Goal: Task Accomplishment & Management: Manage account settings

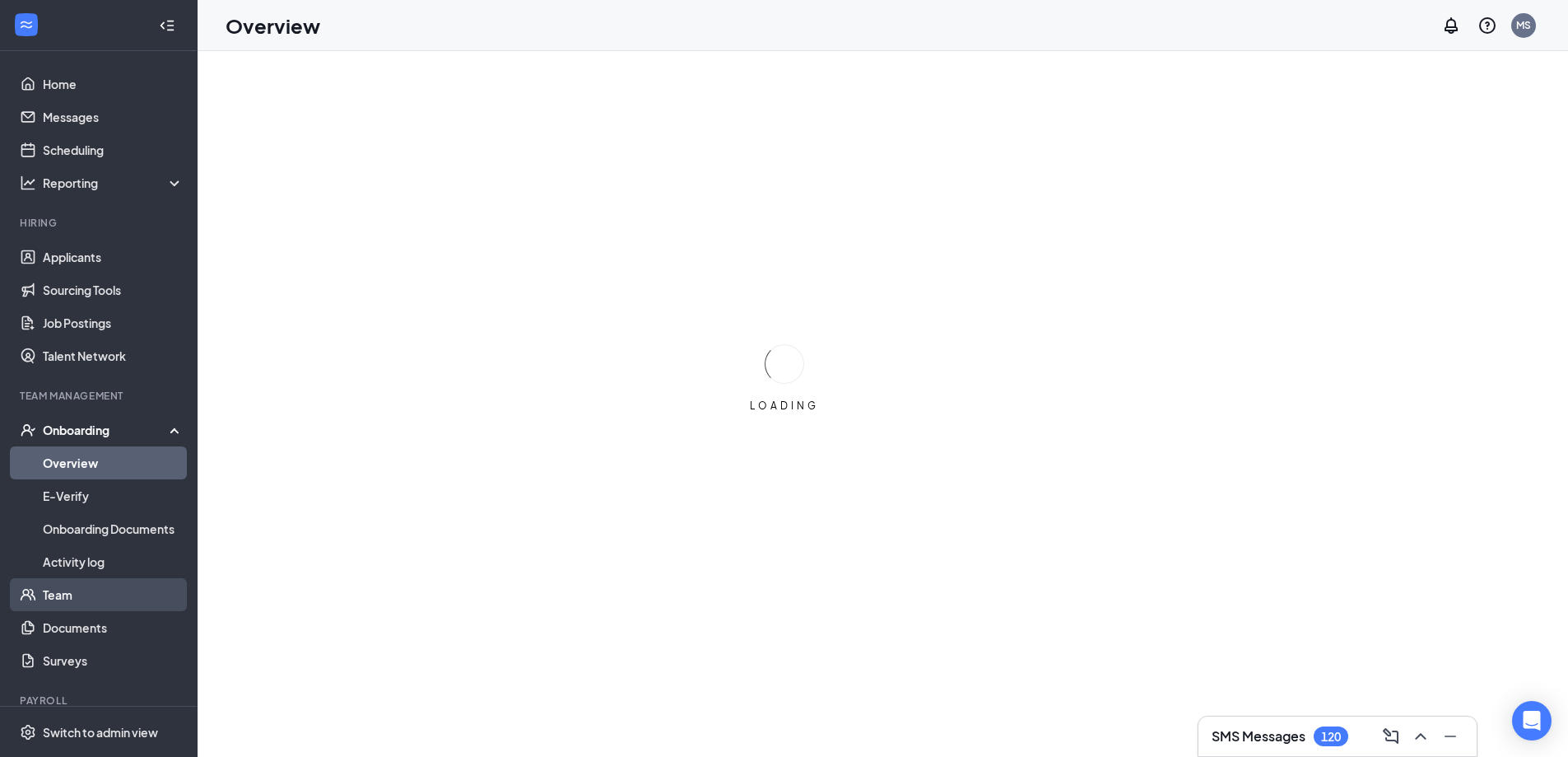
click at [79, 596] on link "Team" at bounding box center [113, 594] width 141 height 33
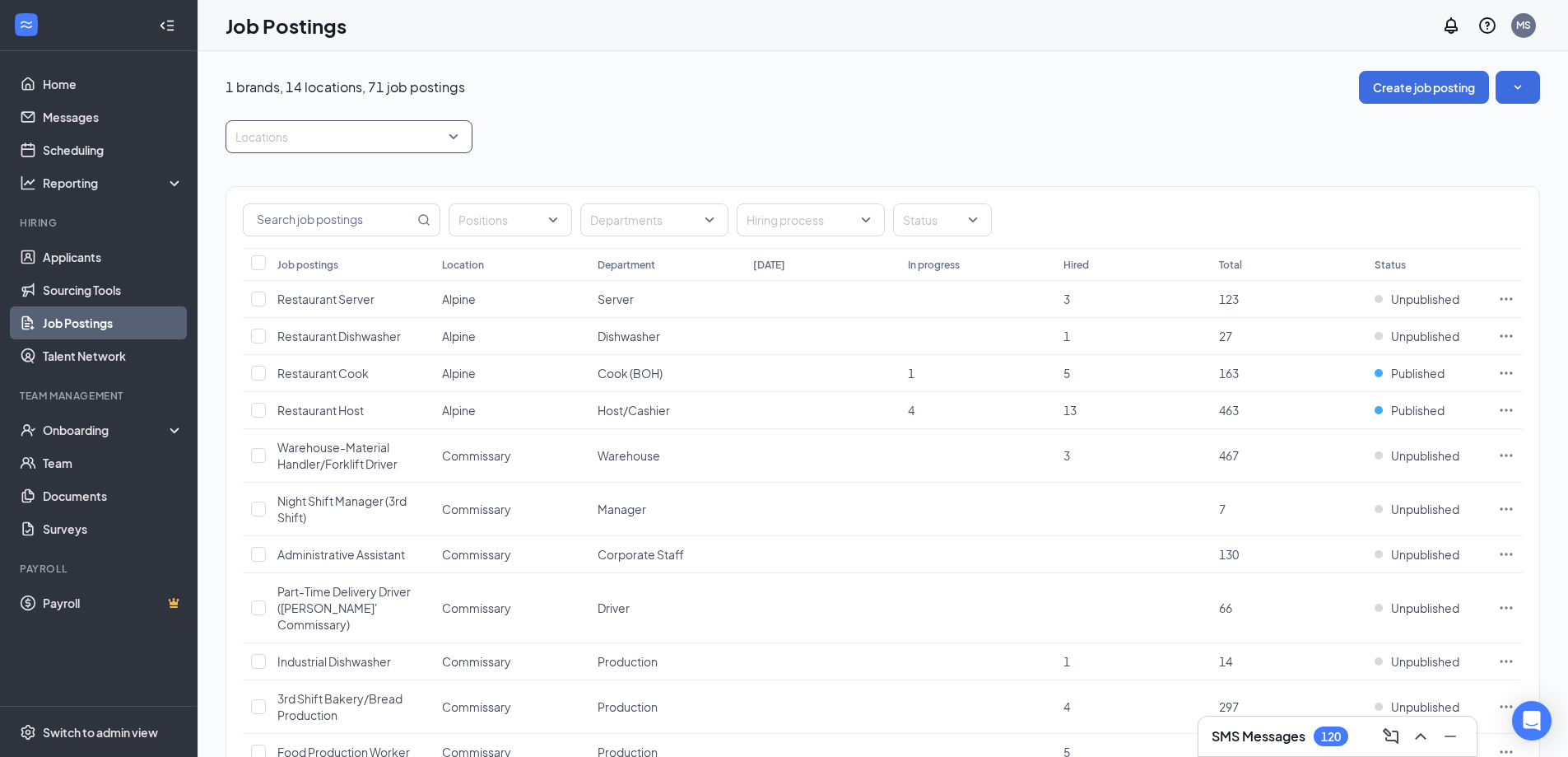
click at [389, 133] on div at bounding box center [340, 137] width 223 height 26
click at [344, 223] on div "Alpine" at bounding box center [349, 219] width 221 height 18
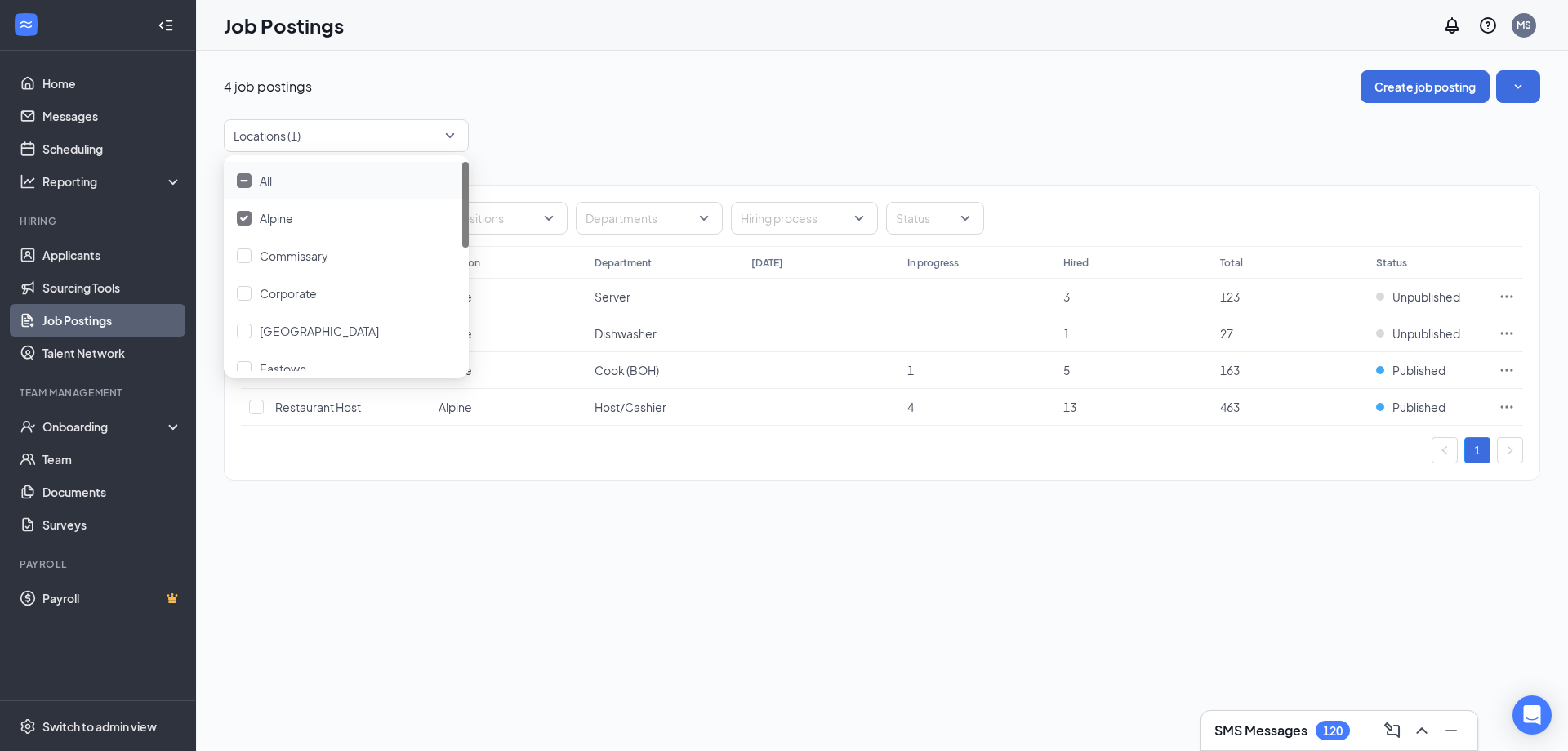
click at [593, 468] on div "Positions Departments Hiring process Status Job postings Location Department To…" at bounding box center [882, 333] width 1316 height 296
click at [405, 130] on div at bounding box center [337, 136] width 221 height 26
click at [447, 138] on div at bounding box center [337, 136] width 221 height 26
click at [448, 142] on div "Locations (1)" at bounding box center [346, 136] width 245 height 33
click at [246, 219] on img at bounding box center [245, 218] width 9 height 7
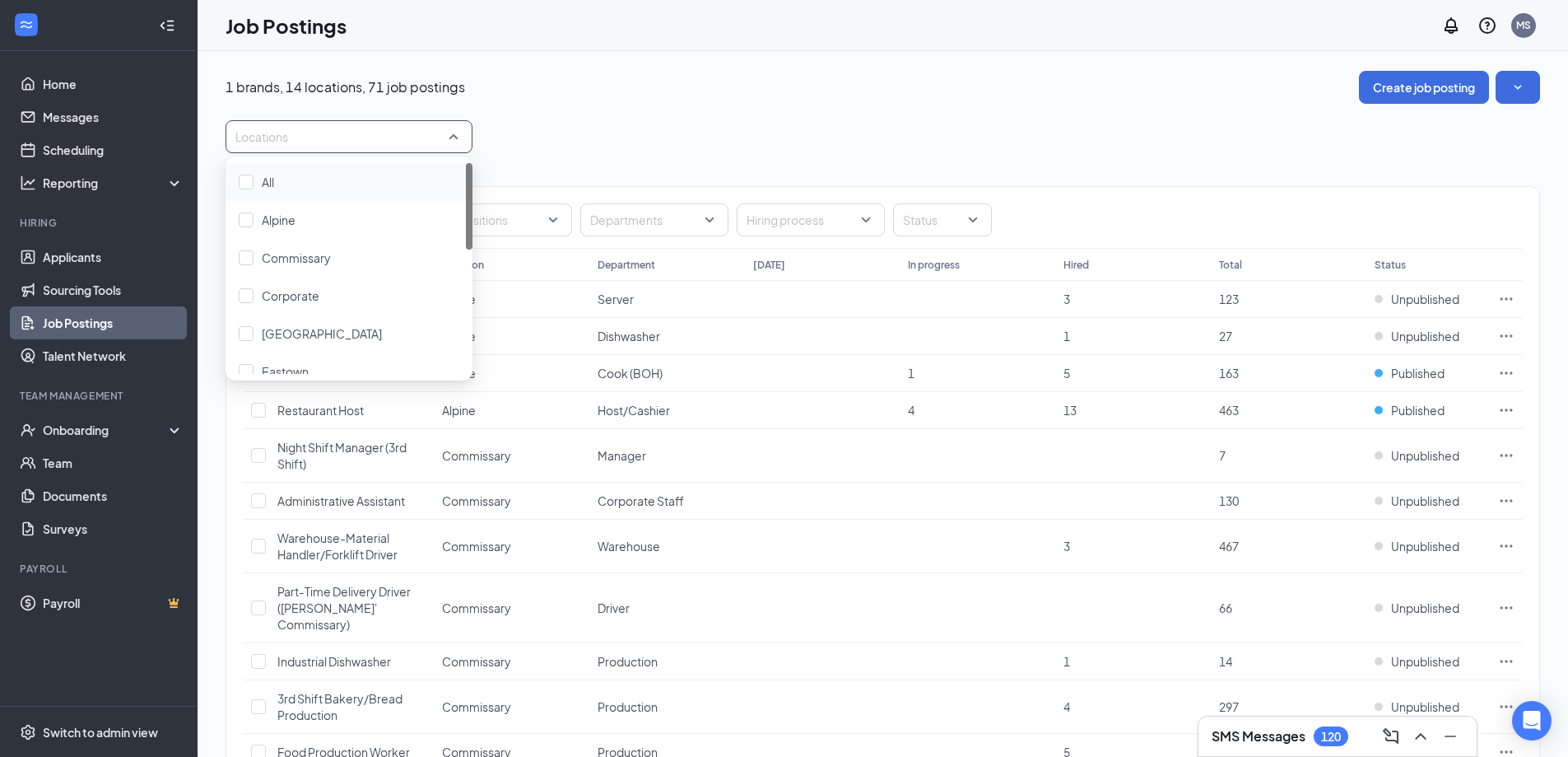
click at [614, 121] on div "Locations" at bounding box center [883, 137] width 1314 height 33
click at [468, 138] on div "Locations" at bounding box center [349, 137] width 247 height 33
click at [331, 298] on div "Corporate" at bounding box center [349, 295] width 221 height 18
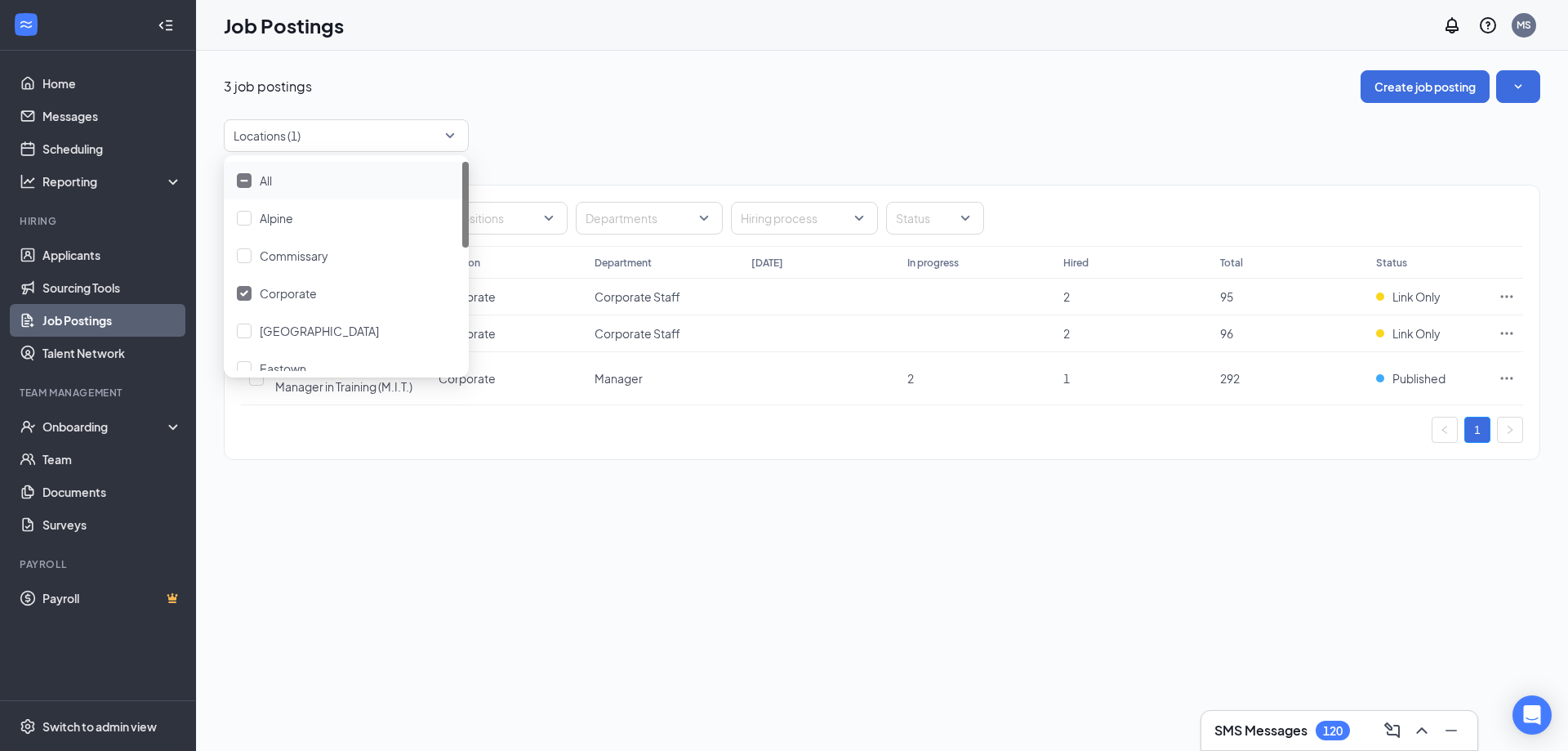
click at [631, 137] on div "Locations (1)" at bounding box center [882, 136] width 1316 height 33
click at [293, 383] on span "Restaurant General Manager in Training (M.I.T.)" at bounding box center [343, 378] width 137 height 31
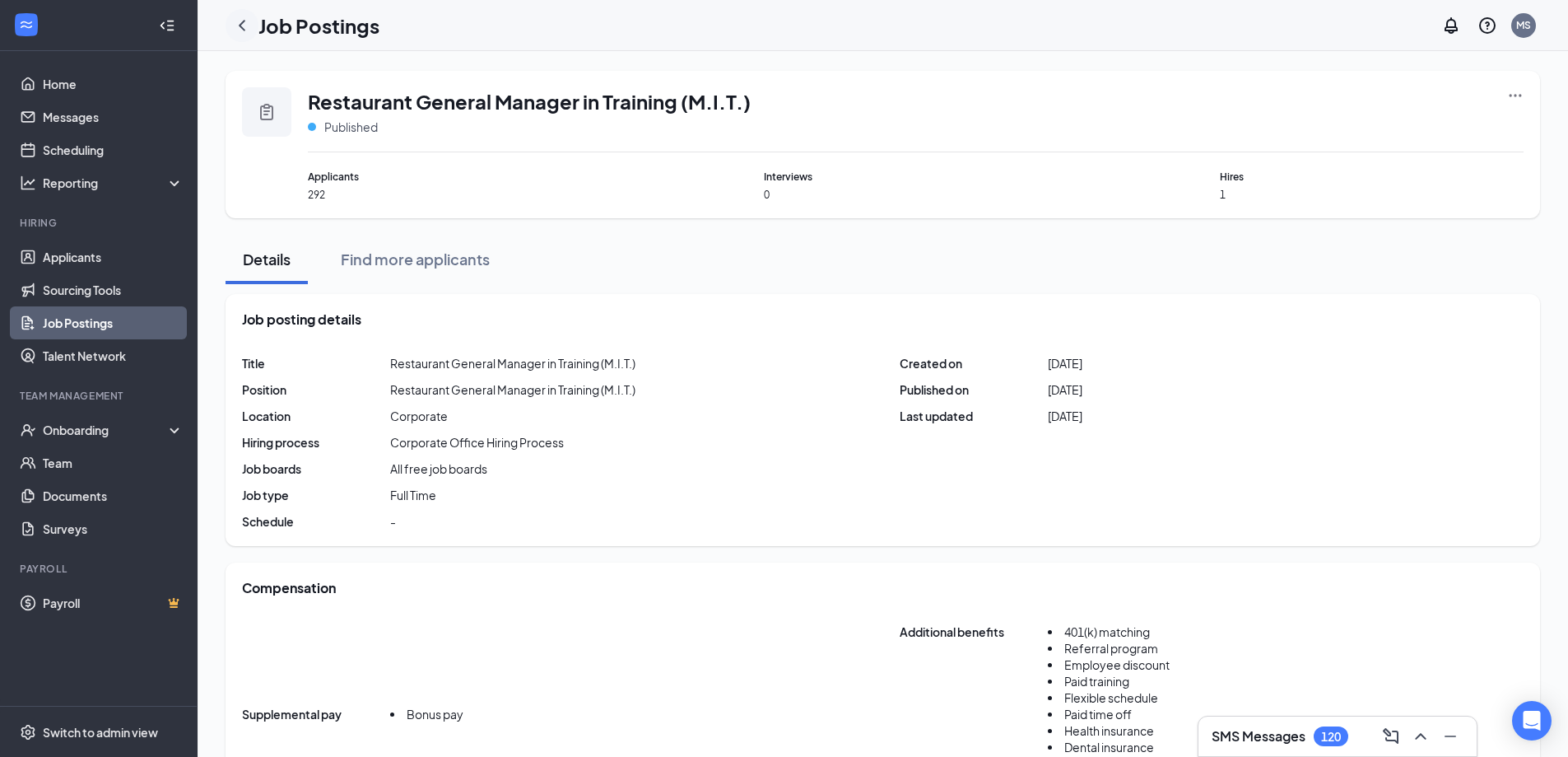
click at [244, 27] on icon "ChevronLeft" at bounding box center [242, 25] width 20 height 20
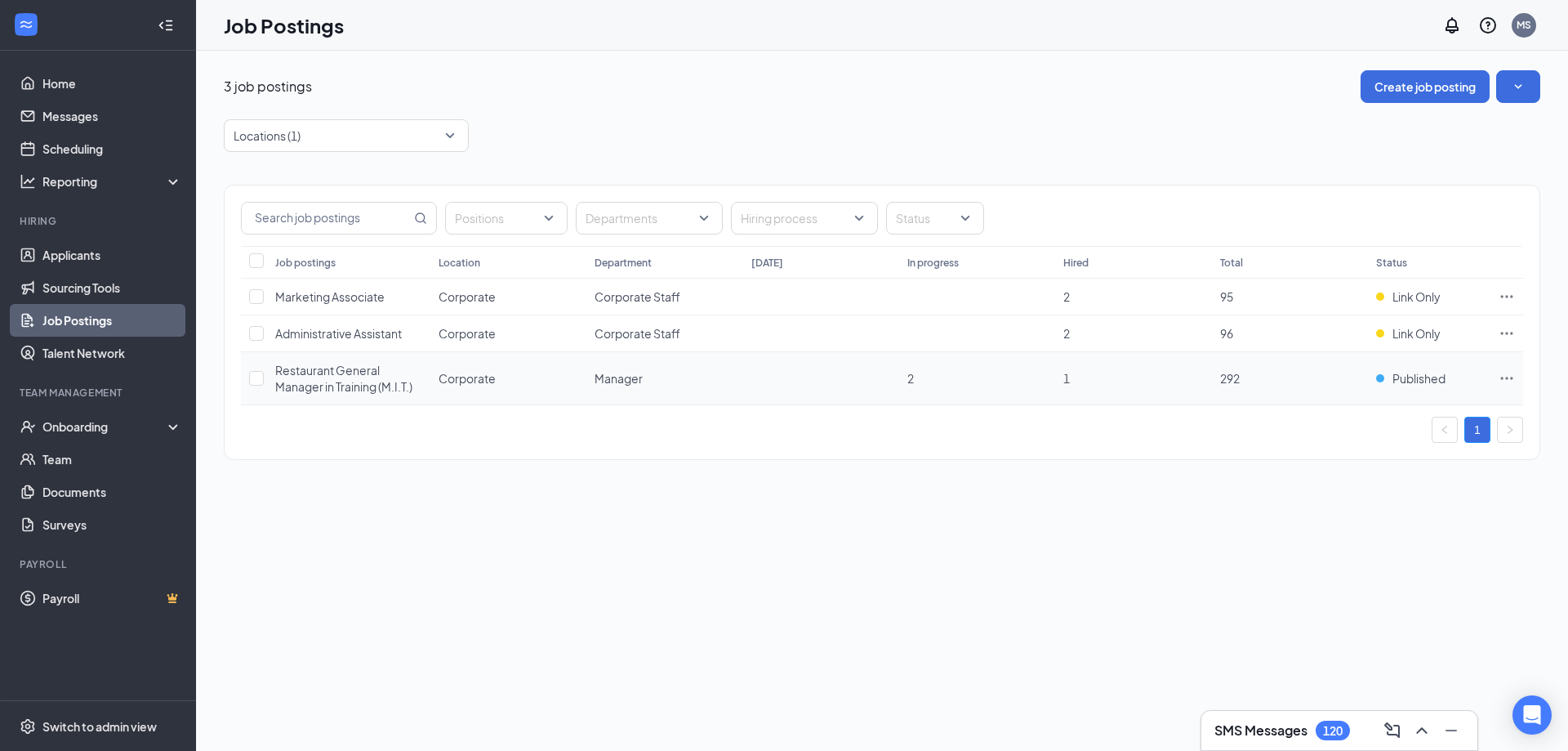
click at [337, 379] on span "Restaurant General Manager in Training (M.I.T.)" at bounding box center [343, 378] width 137 height 31
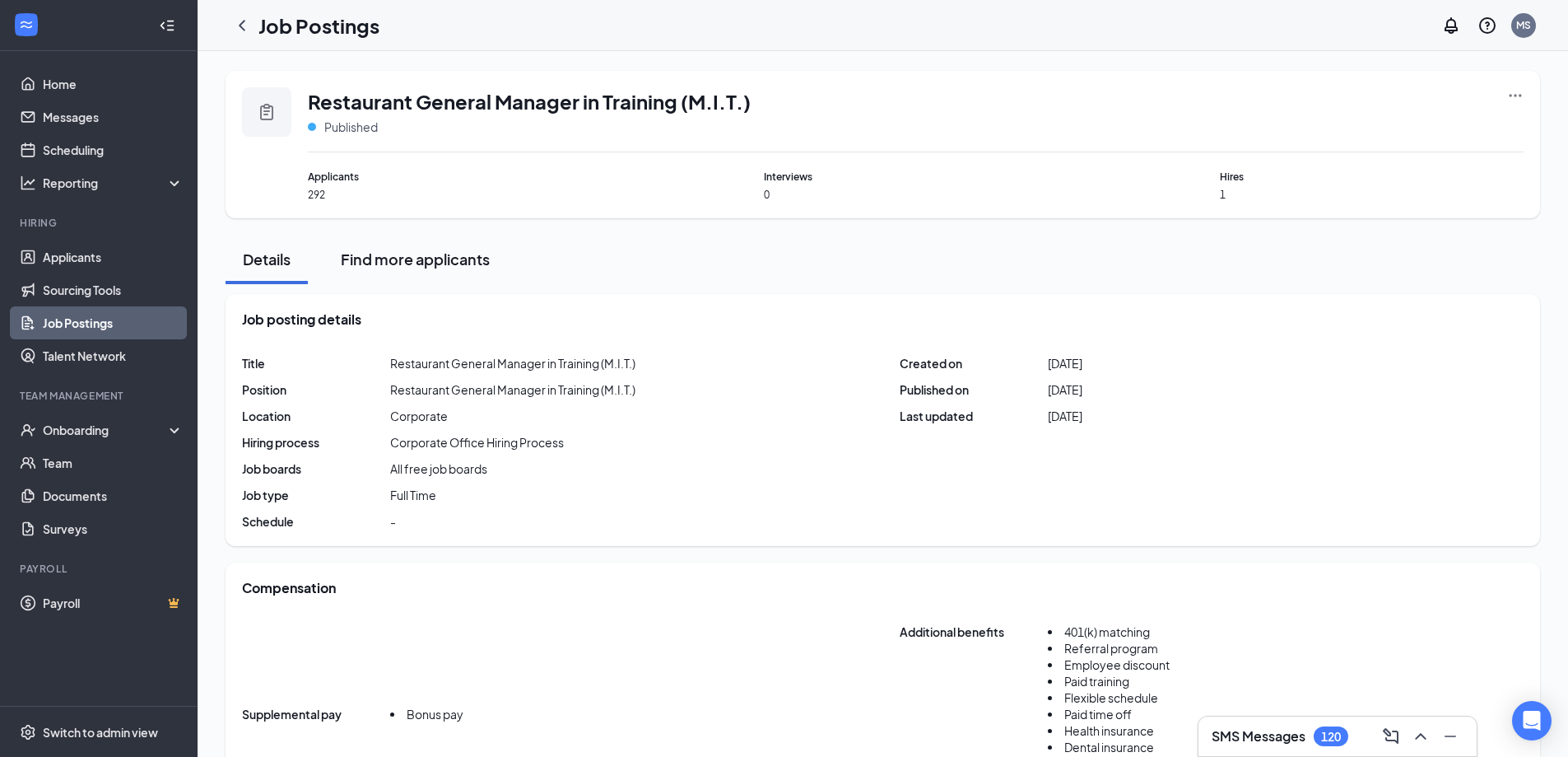
click at [405, 265] on div "Find more applicants" at bounding box center [416, 259] width 149 height 21
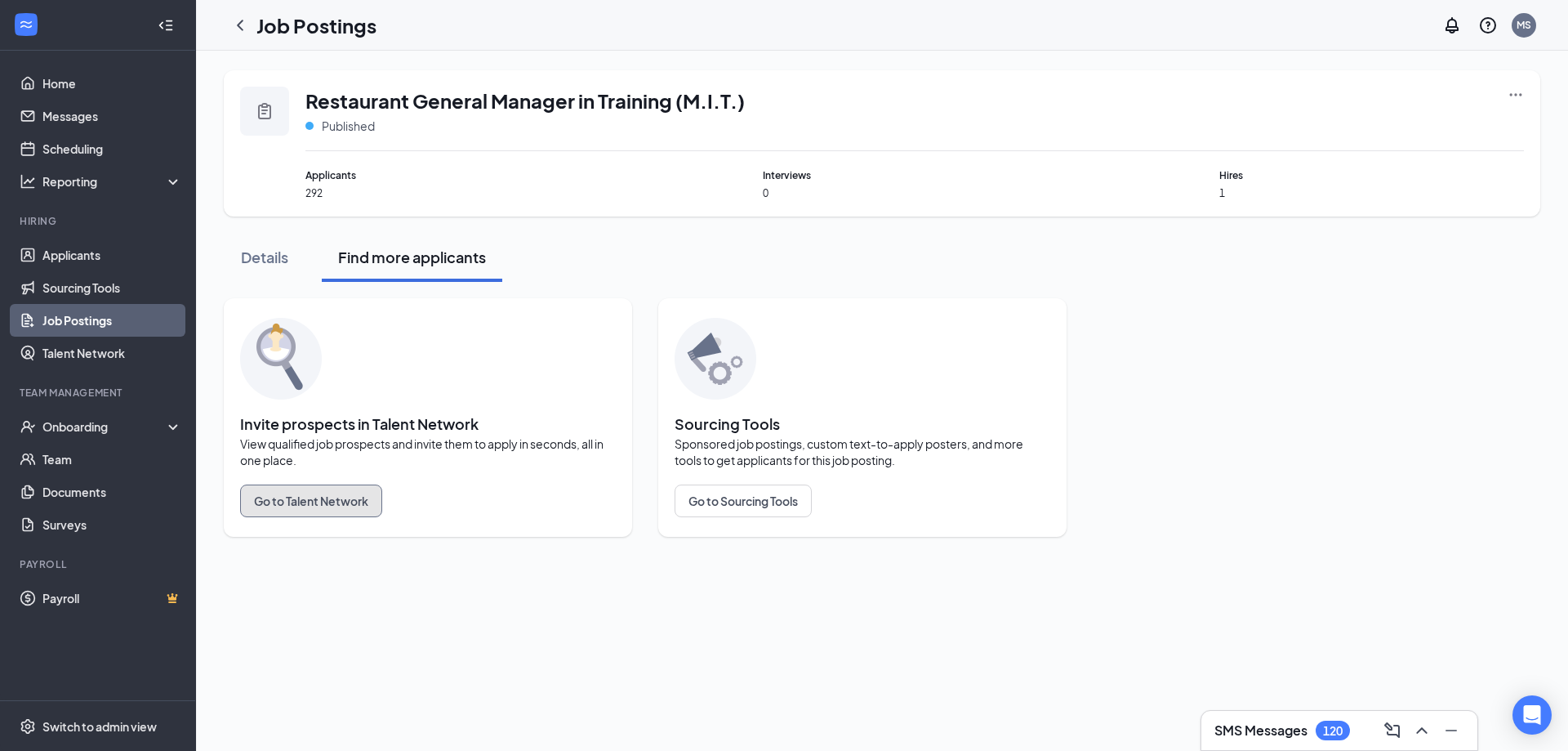
click at [332, 501] on button "Go to Talent Network" at bounding box center [311, 501] width 142 height 33
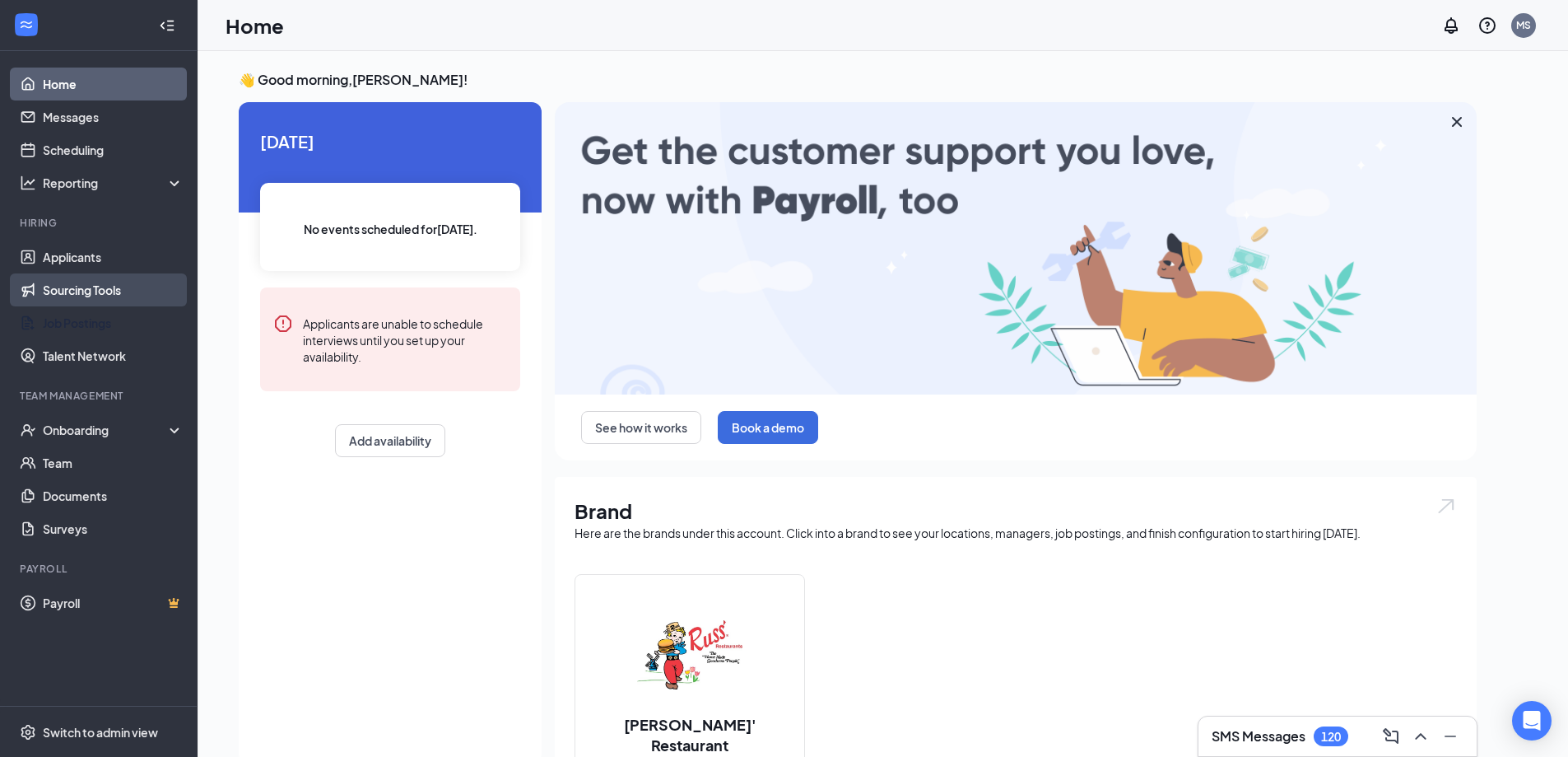
click at [97, 326] on link "Job Postings" at bounding box center [113, 323] width 141 height 33
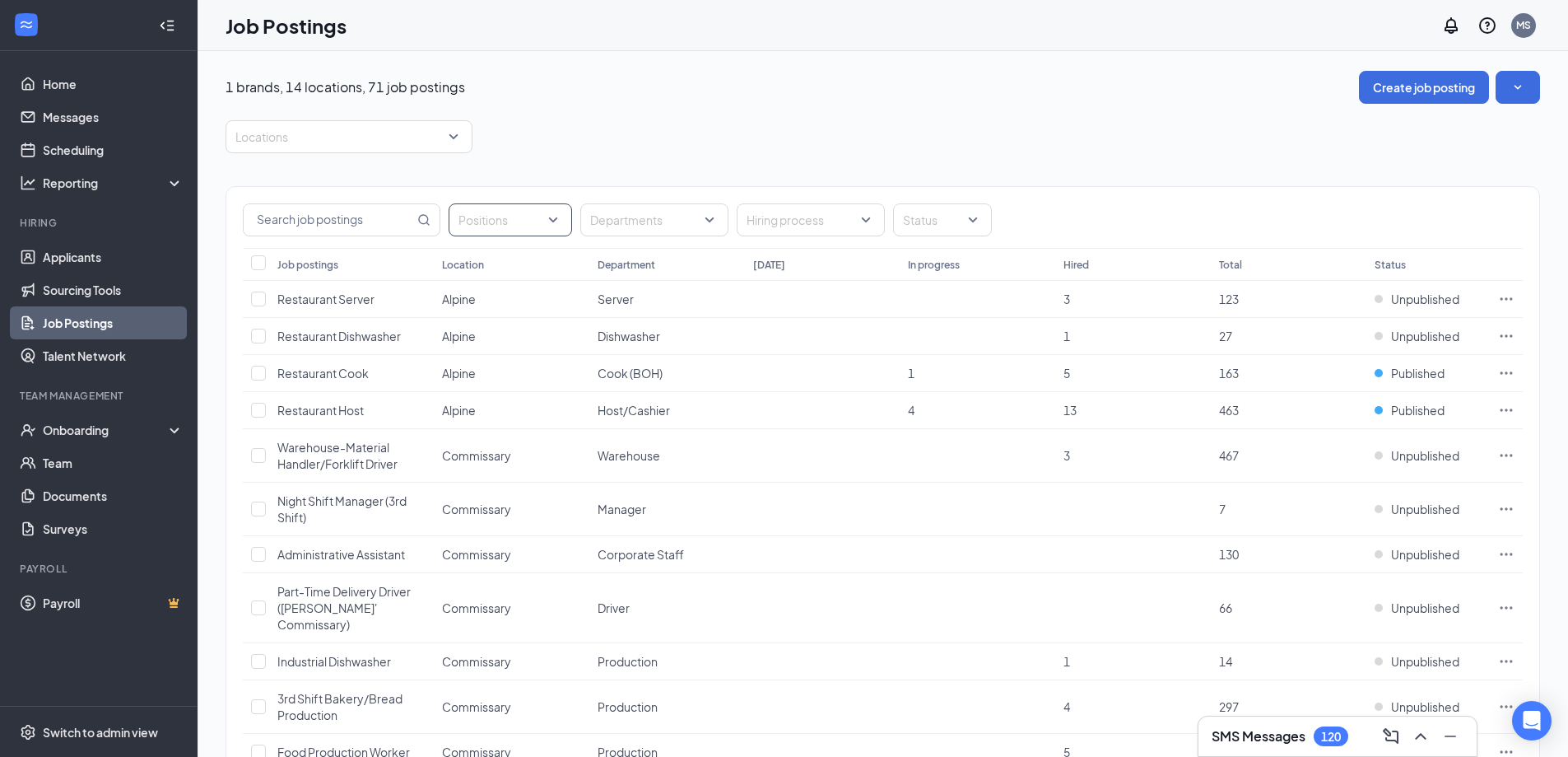
click at [558, 224] on div "Positions" at bounding box center [510, 220] width 124 height 33
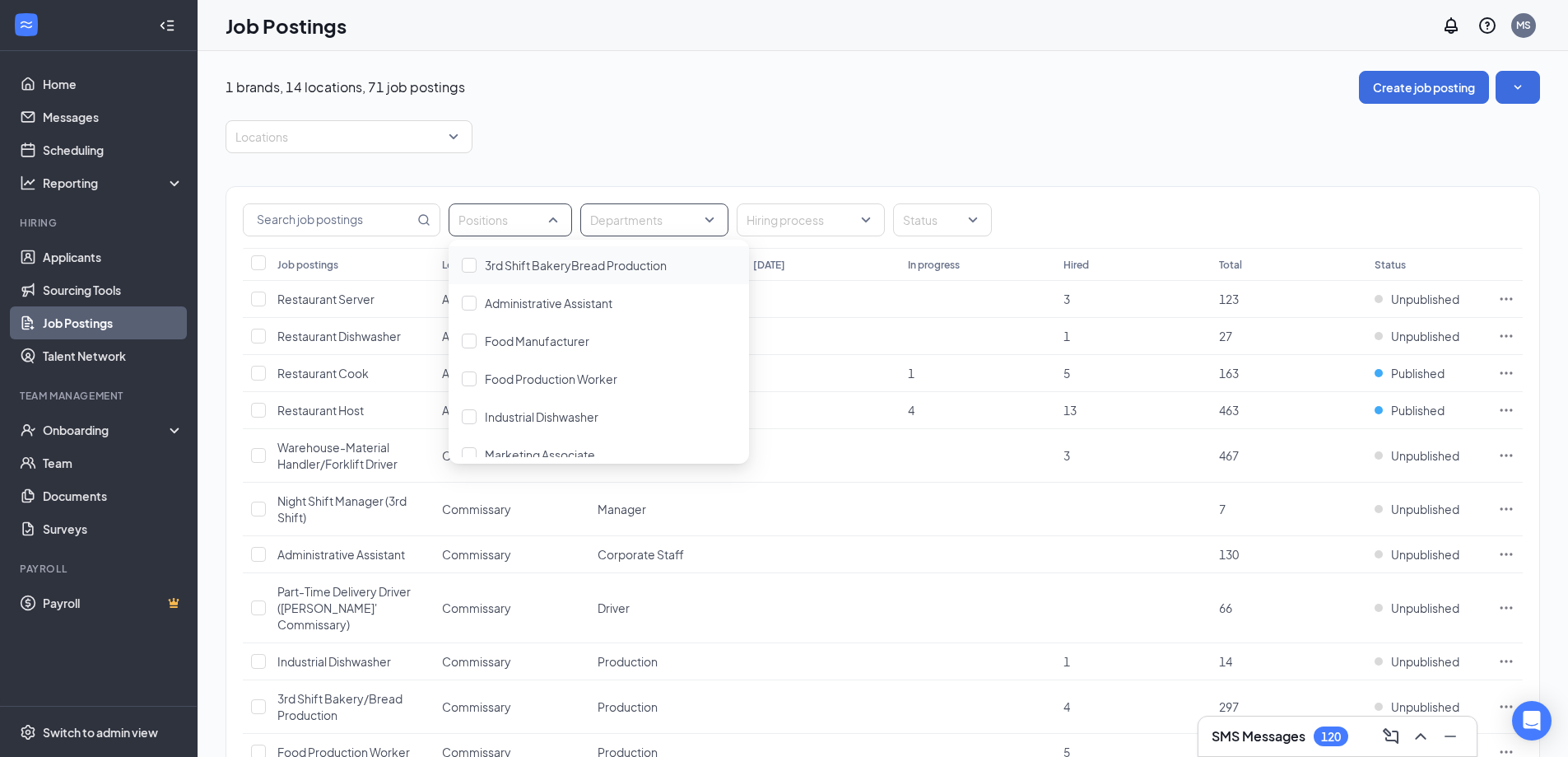
click at [698, 209] on div at bounding box center [646, 220] width 124 height 26
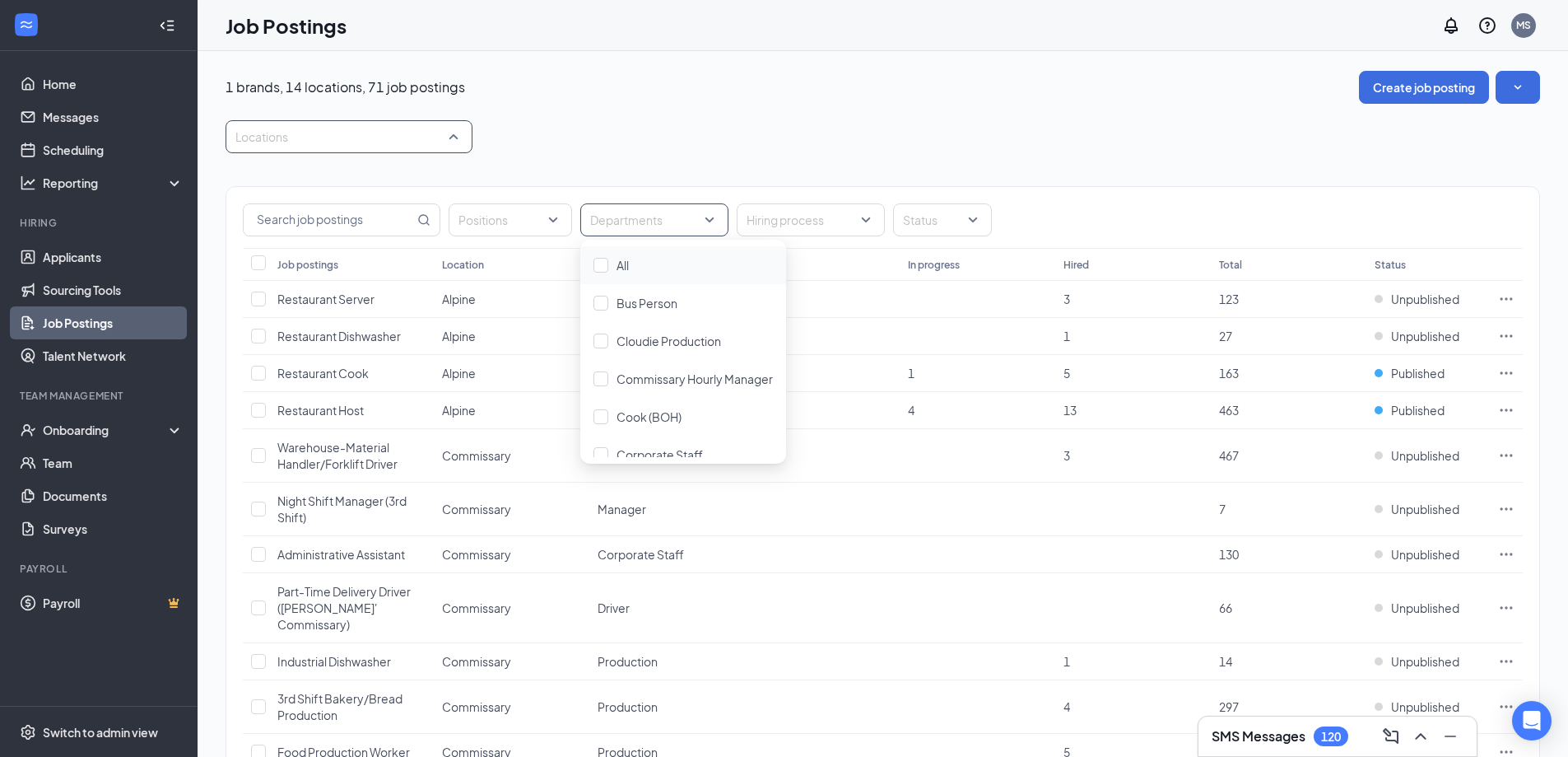
click at [448, 131] on div at bounding box center [340, 137] width 223 height 26
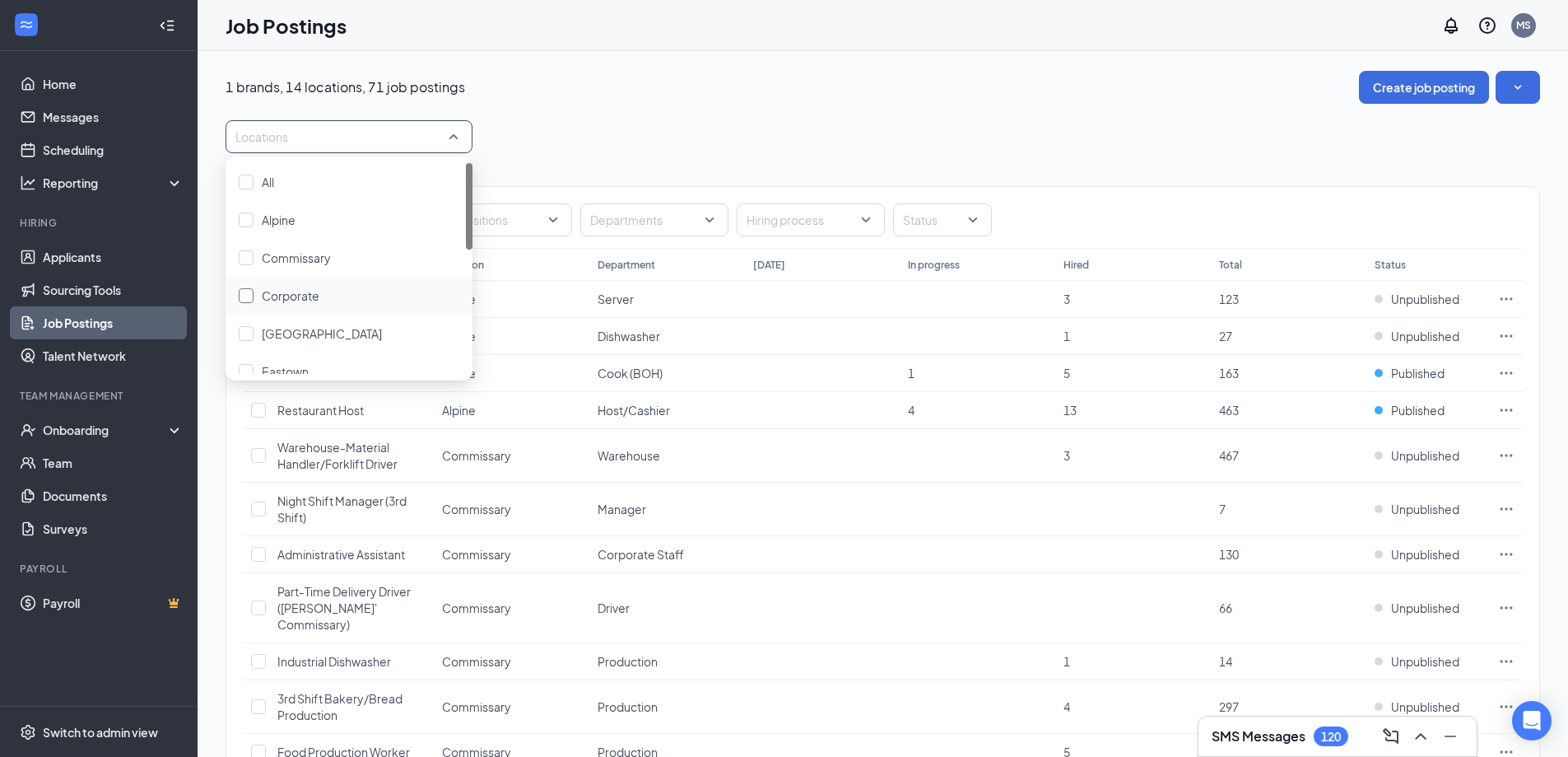
click at [329, 299] on div "Corporate" at bounding box center [349, 295] width 221 height 18
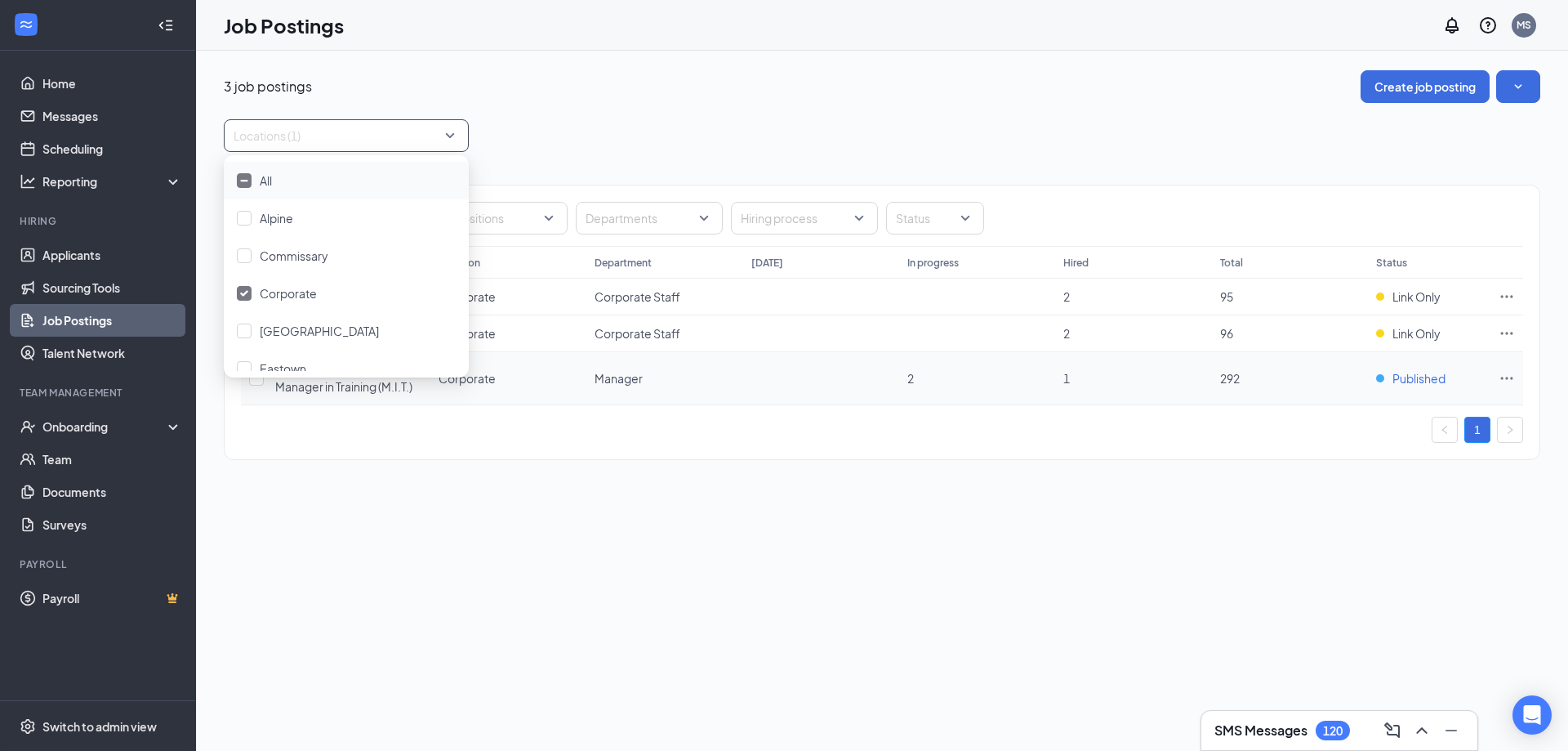
click at [1403, 378] on span "Published" at bounding box center [1419, 378] width 53 height 16
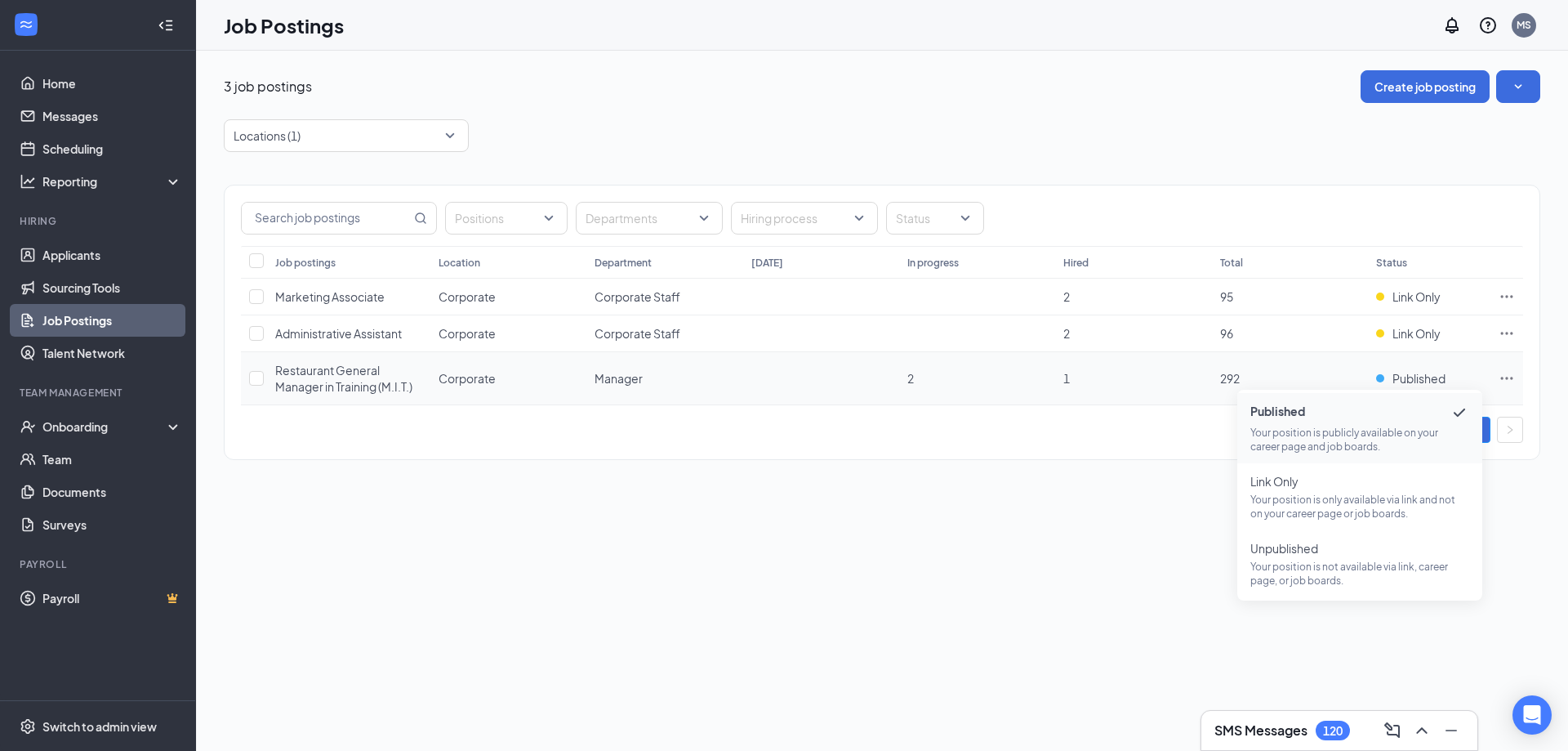
click at [331, 373] on span "Restaurant General Manager in Training (M.I.T.)" at bounding box center [343, 378] width 137 height 31
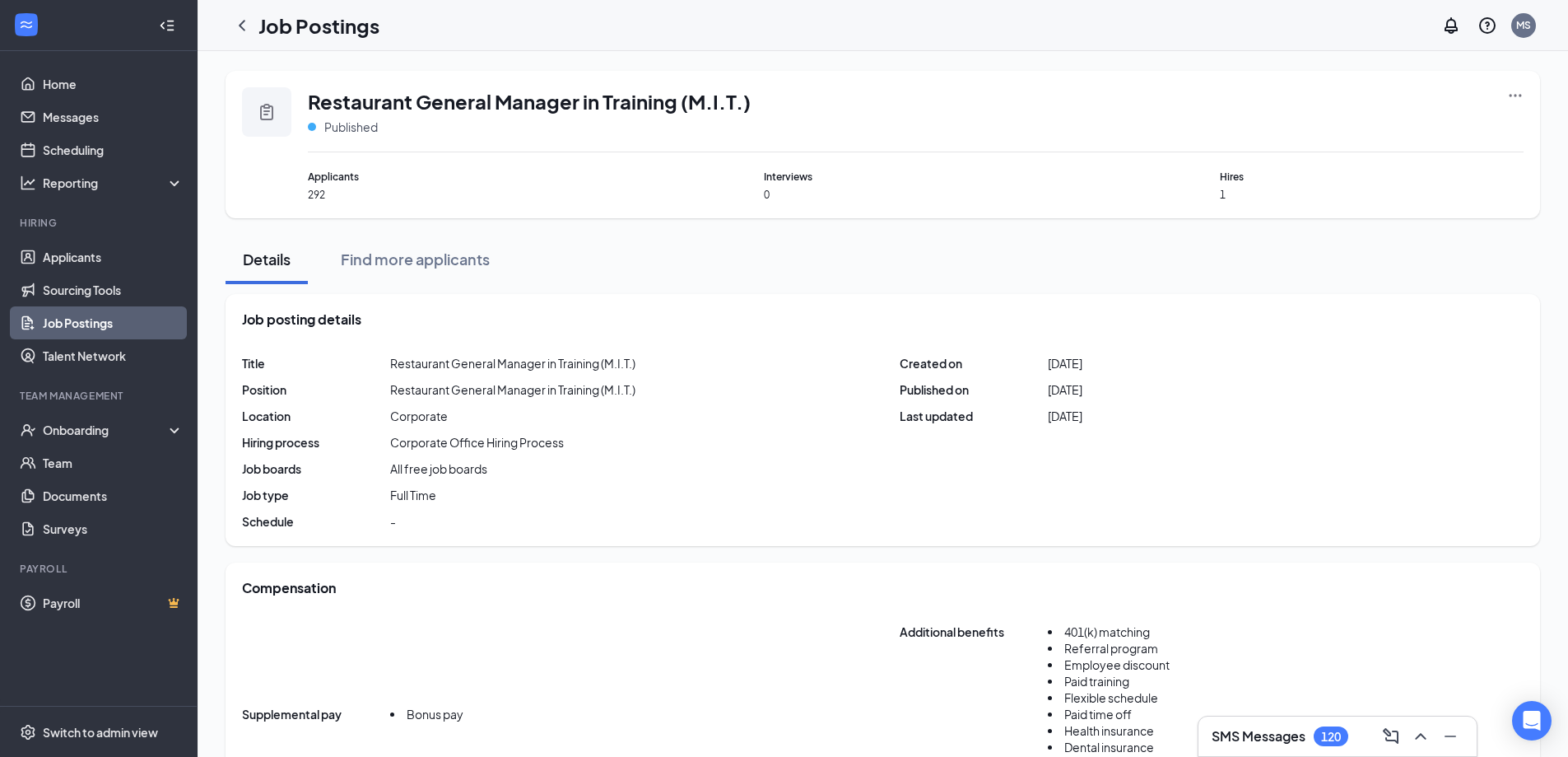
click at [1518, 98] on icon "Ellipses" at bounding box center [1515, 95] width 16 height 16
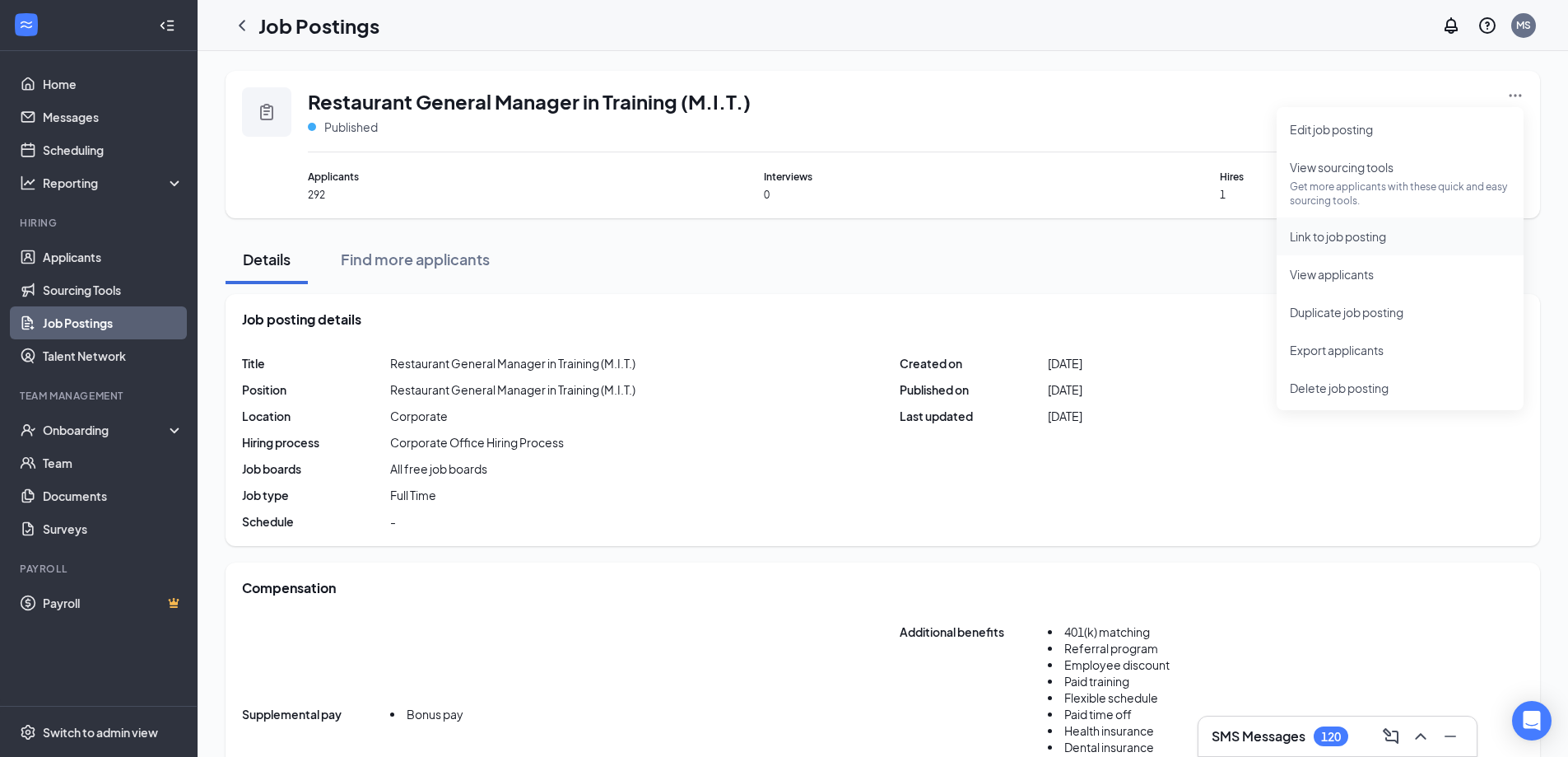
click at [1339, 238] on span "Link to job posting" at bounding box center [1338, 236] width 96 height 15
